Goal: Task Accomplishment & Management: Use online tool/utility

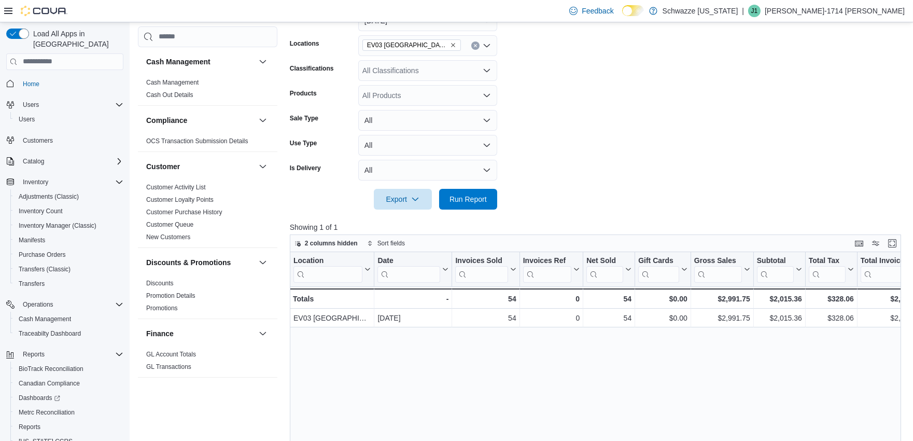
scroll to position [716, 0]
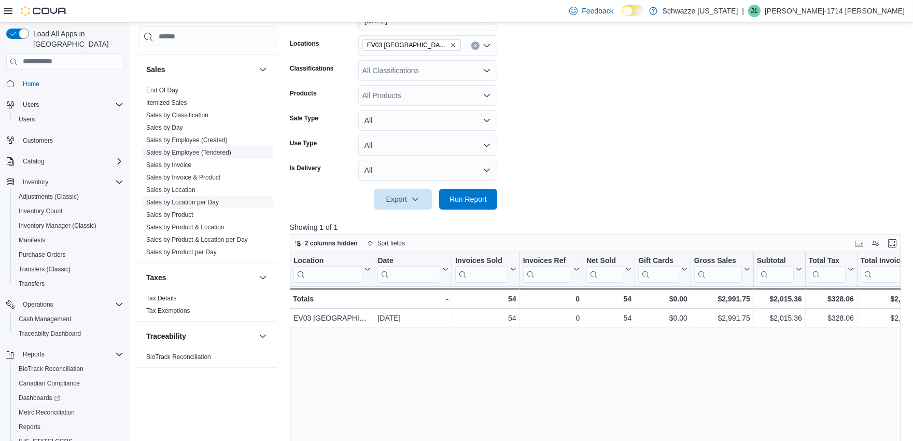
click at [208, 154] on link "Sales by Employee (Tendered)" at bounding box center [188, 151] width 85 height 7
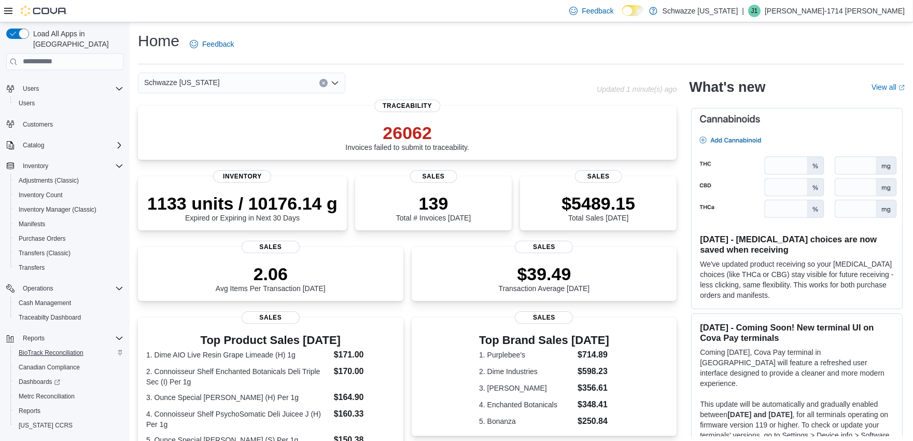
scroll to position [30, 0]
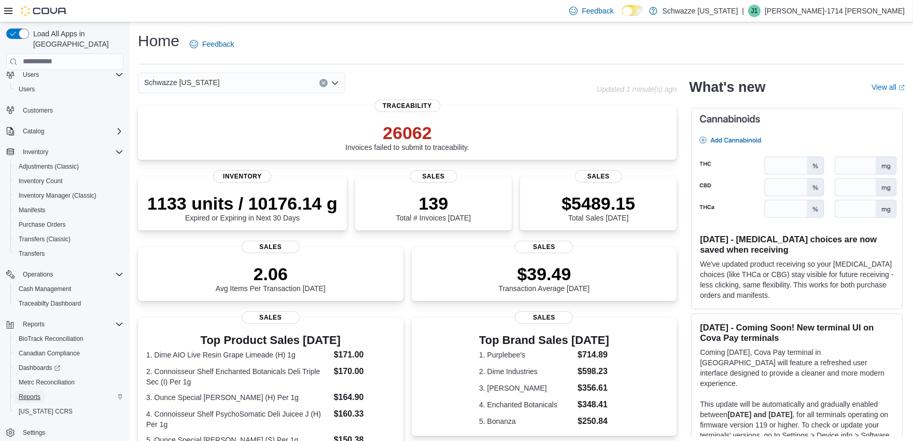
click at [33, 393] on span "Reports" at bounding box center [30, 397] width 22 height 8
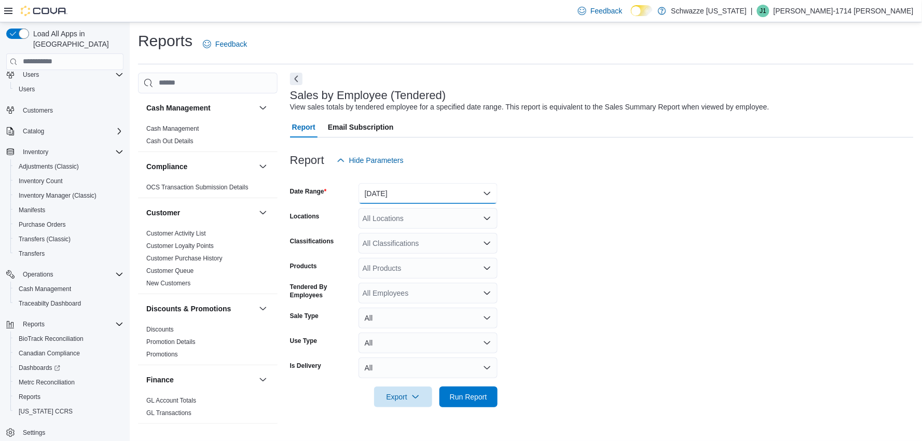
click at [391, 196] on button "[DATE]" at bounding box center [427, 193] width 139 height 21
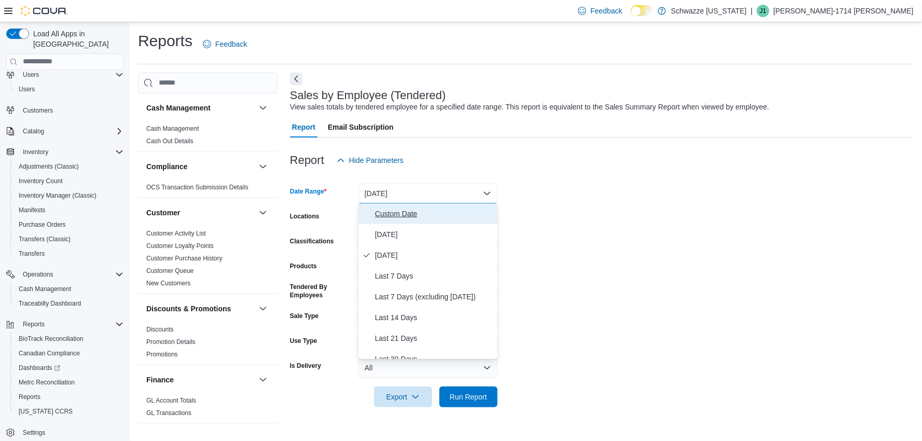
click at [380, 215] on span "Custom Date" at bounding box center [434, 213] width 118 height 12
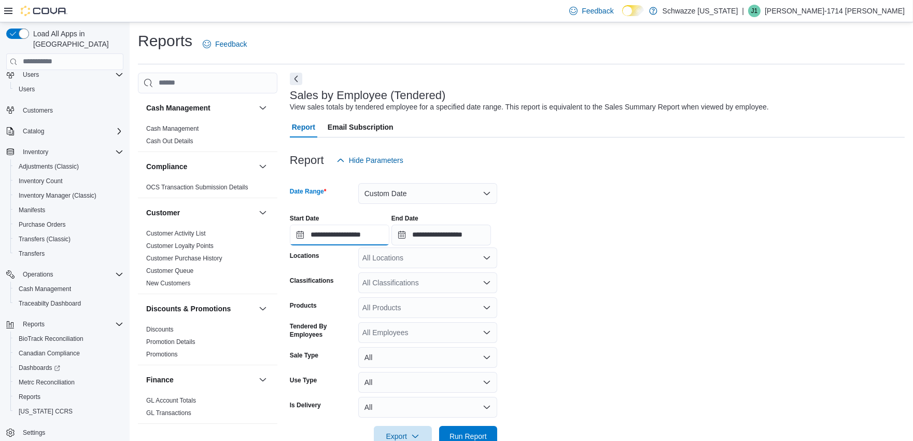
click at [317, 239] on input "**********" at bounding box center [340, 235] width 100 height 21
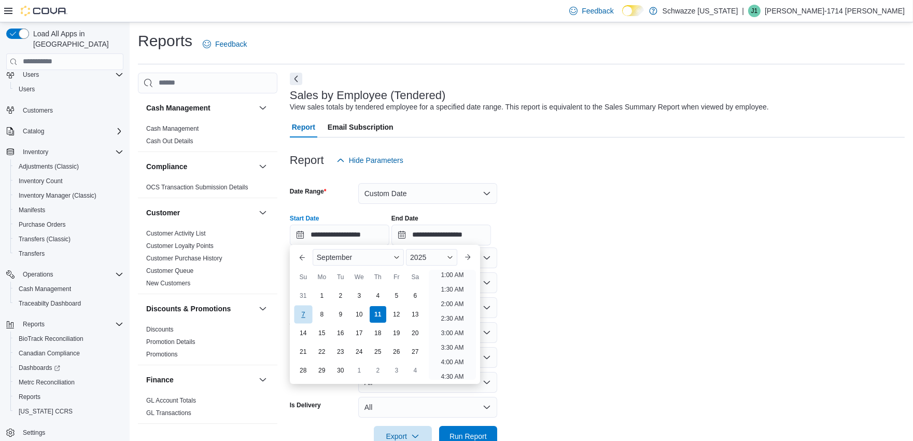
click at [299, 312] on div "7" at bounding box center [303, 314] width 18 height 18
type input "**********"
click at [600, 261] on form "**********" at bounding box center [597, 309] width 615 height 276
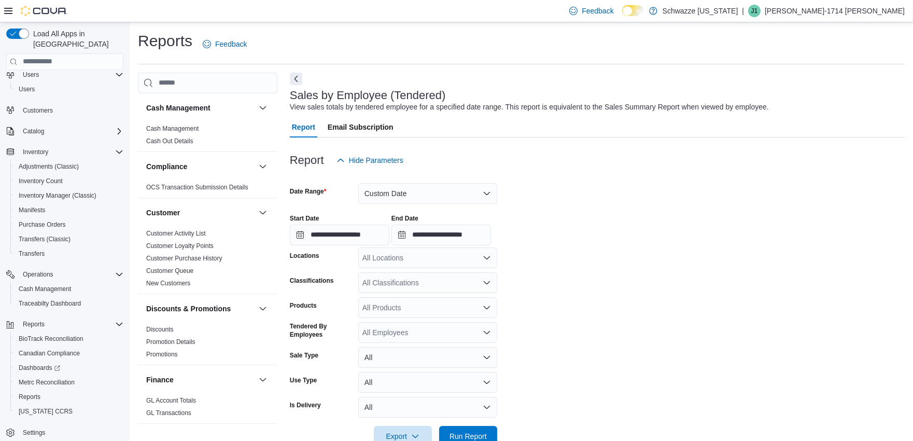
click at [397, 250] on div "All Locations" at bounding box center [427, 257] width 139 height 21
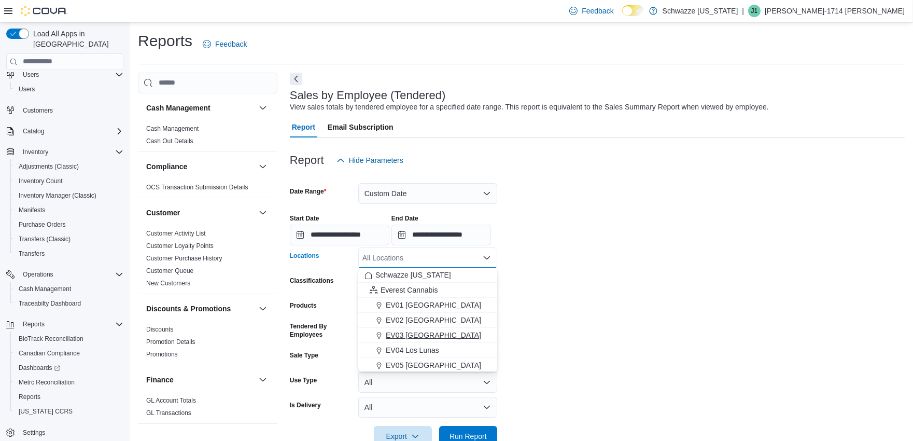
click at [405, 330] on span "EV03 [GEOGRAPHIC_DATA]" at bounding box center [433, 335] width 95 height 10
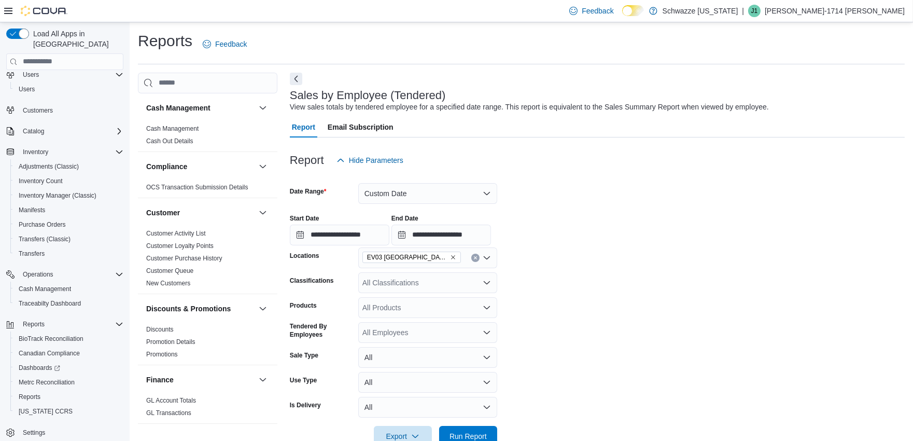
click at [655, 319] on form "**********" at bounding box center [597, 309] width 615 height 276
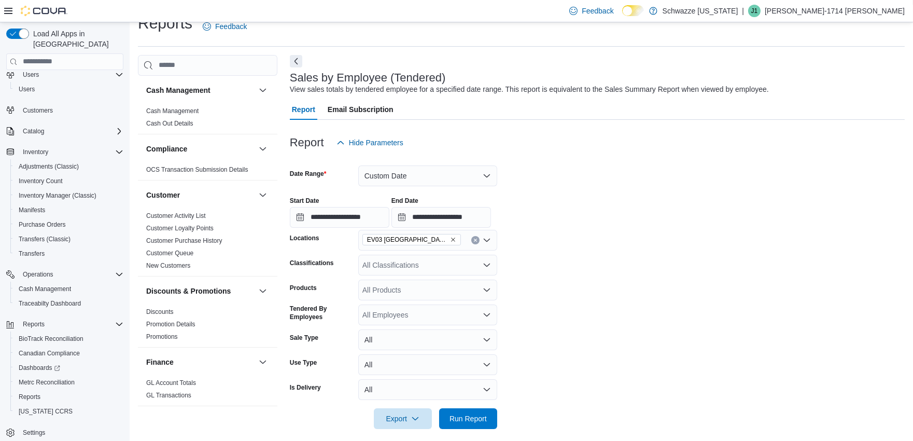
scroll to position [26, 0]
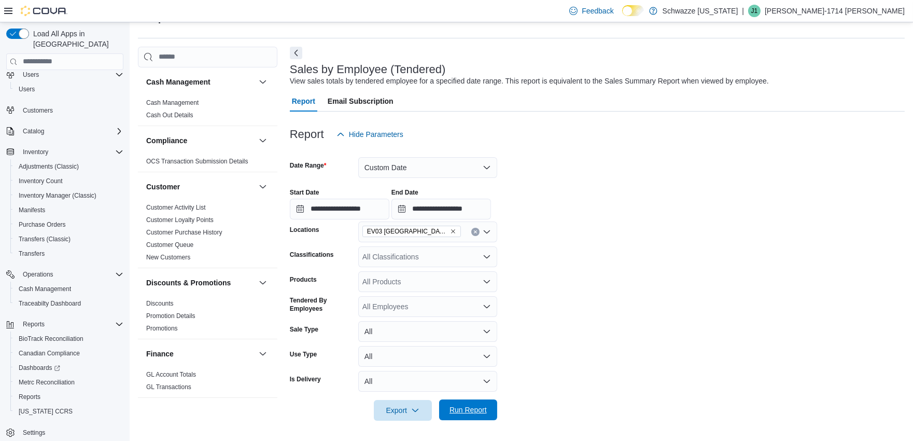
click at [477, 408] on span "Run Report" at bounding box center [468, 410] width 37 height 10
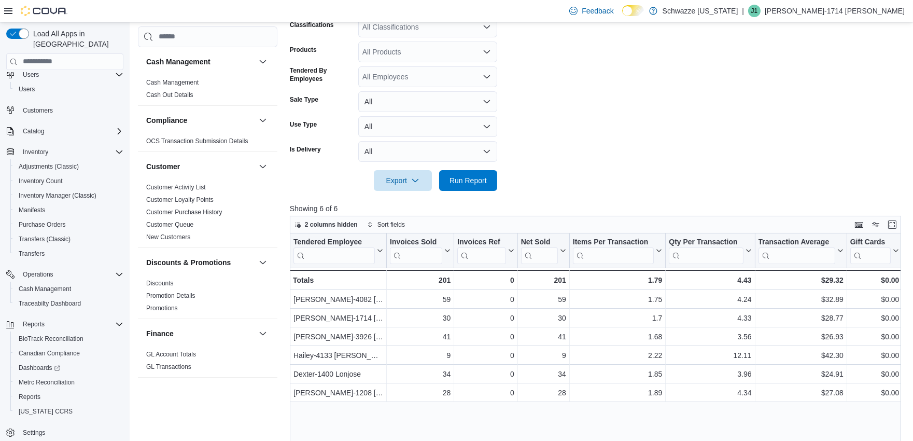
scroll to position [256, 0]
click at [899, 220] on button "Enter fullscreen" at bounding box center [892, 223] width 12 height 12
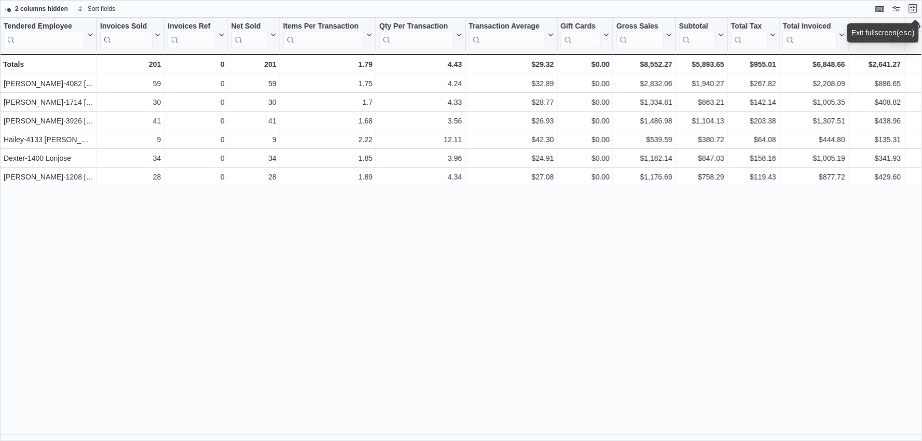
click at [913, 6] on button "Exit fullscreen" at bounding box center [913, 8] width 12 height 12
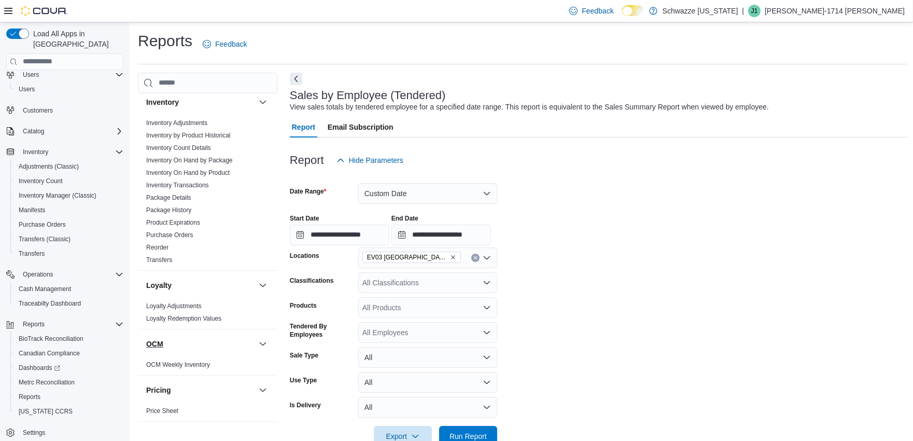
scroll to position [345, 0]
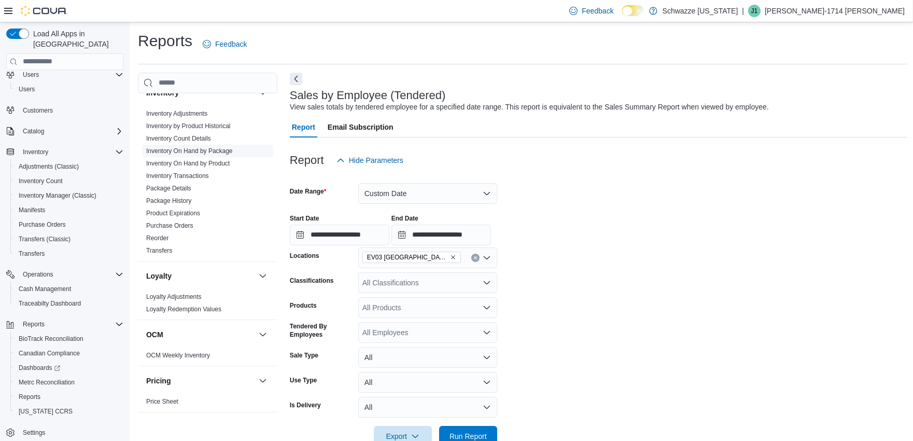
click at [203, 149] on link "Inventory On Hand by Package" at bounding box center [189, 150] width 87 height 7
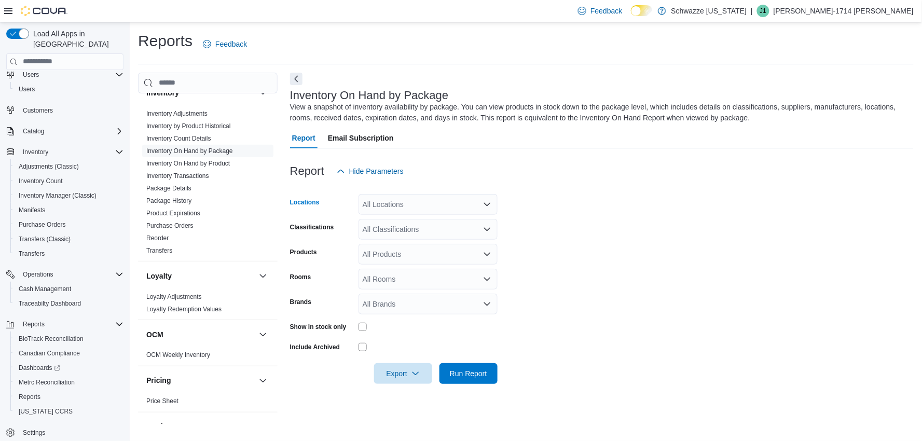
click at [384, 207] on div "All Locations" at bounding box center [427, 204] width 139 height 21
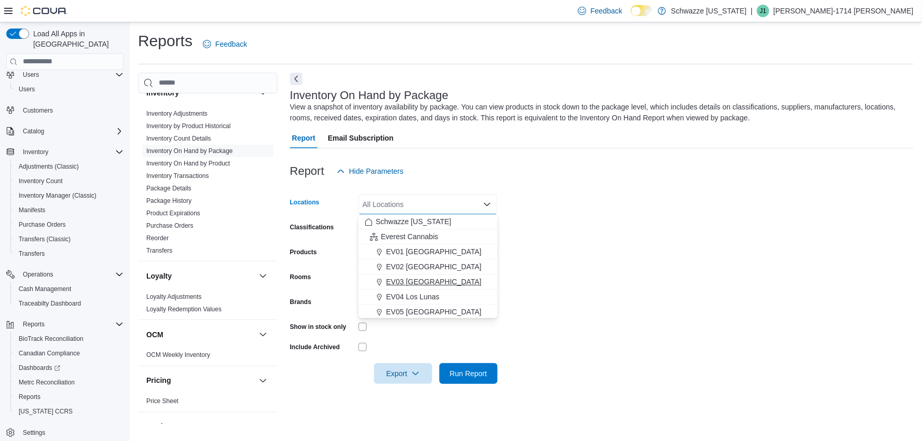
click at [400, 274] on button "EV03 [GEOGRAPHIC_DATA]" at bounding box center [427, 281] width 139 height 15
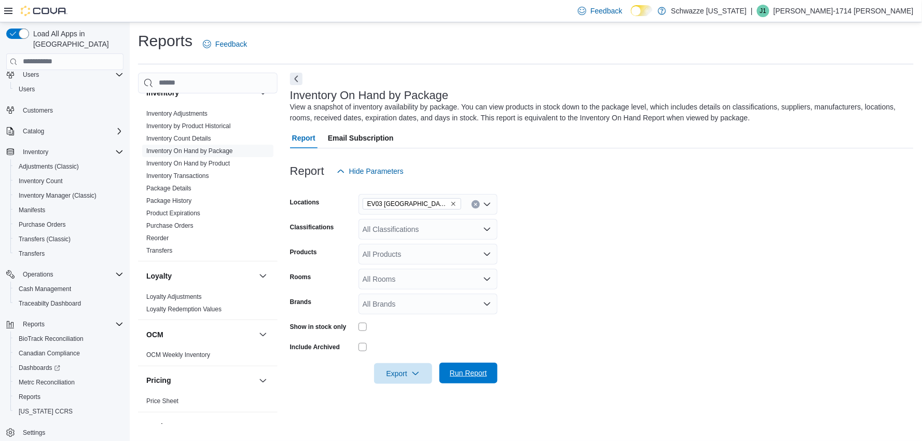
click at [476, 382] on span "Run Report" at bounding box center [469, 373] width 46 height 21
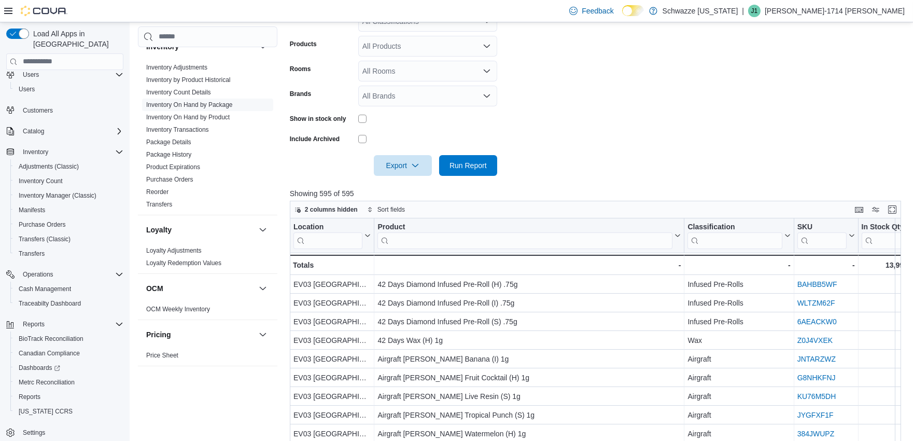
scroll to position [230, 0]
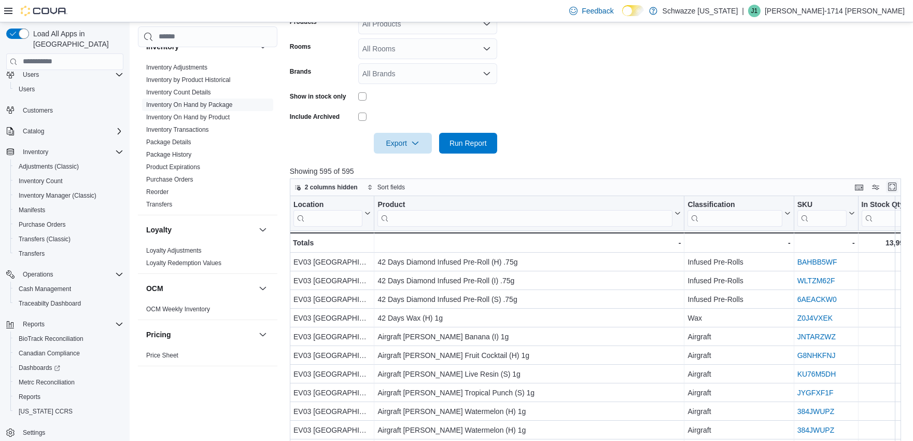
click at [899, 186] on button "Enter fullscreen" at bounding box center [892, 186] width 12 height 12
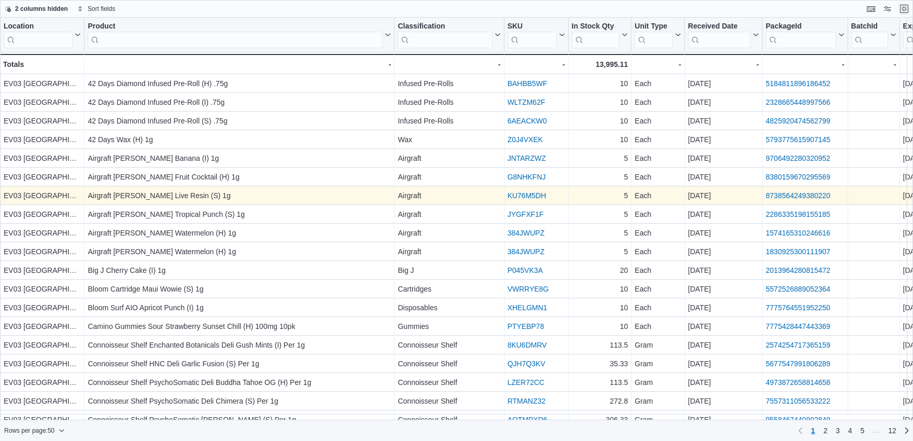
scroll to position [0, 0]
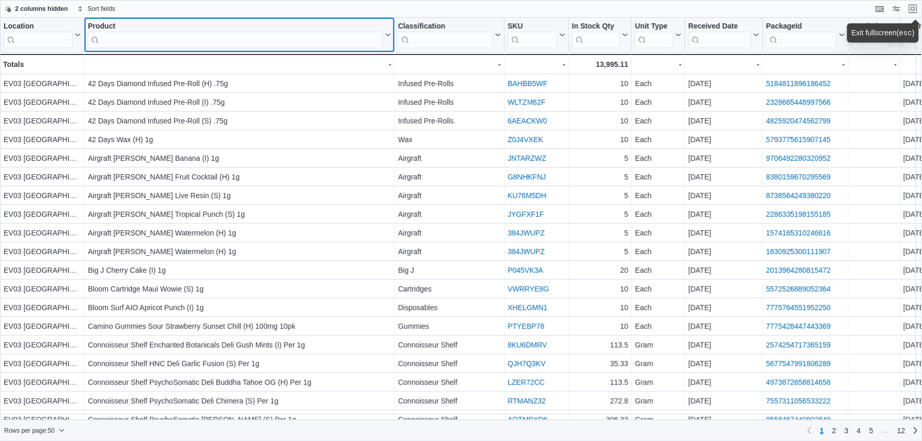
click at [158, 39] on input "search" at bounding box center [235, 40] width 295 height 17
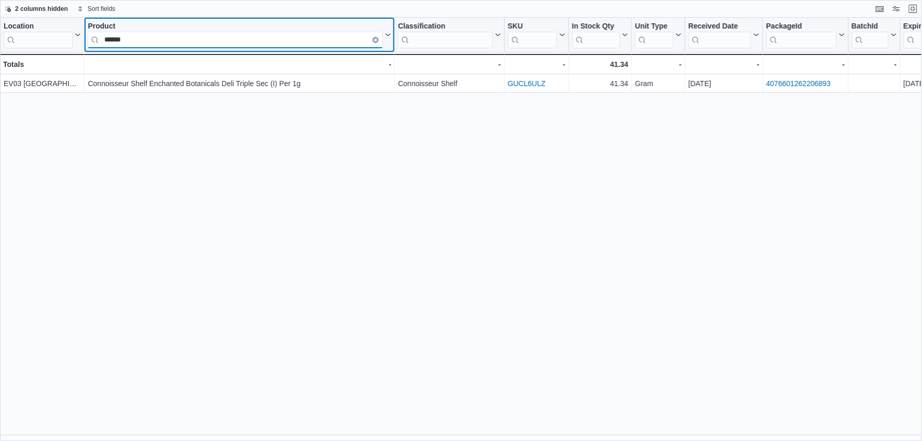
type input "******"
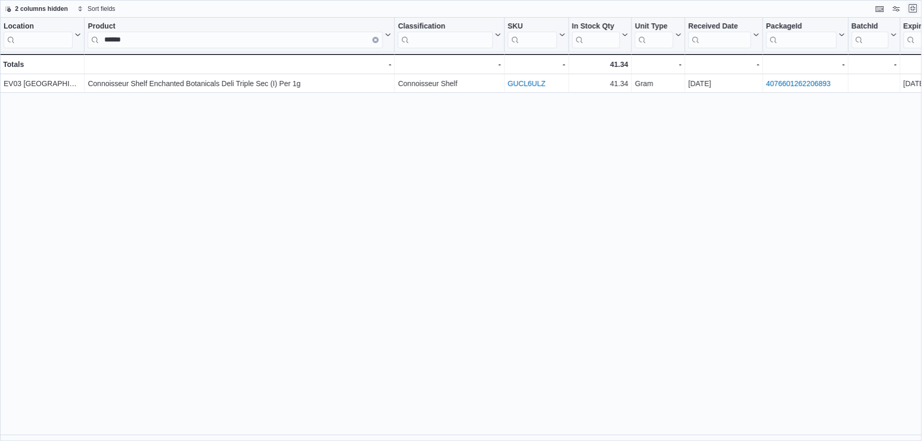
click at [910, 7] on button "Exit fullscreen" at bounding box center [913, 8] width 12 height 12
